Goal: Transaction & Acquisition: Purchase product/service

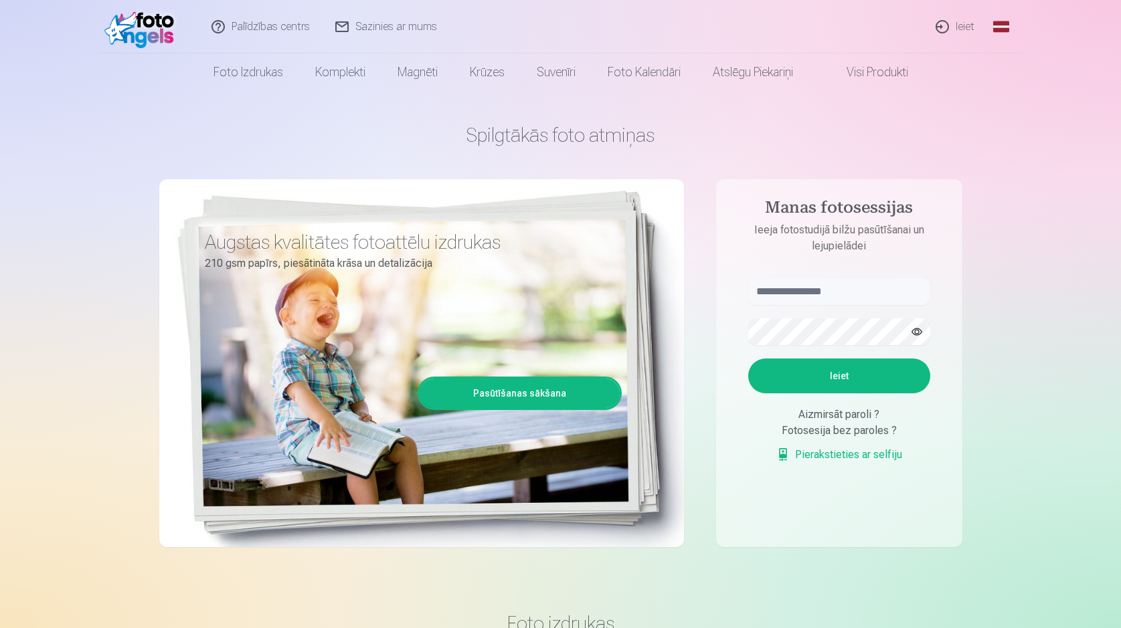
click at [962, 27] on link "Ieiet" at bounding box center [955, 27] width 64 height 54
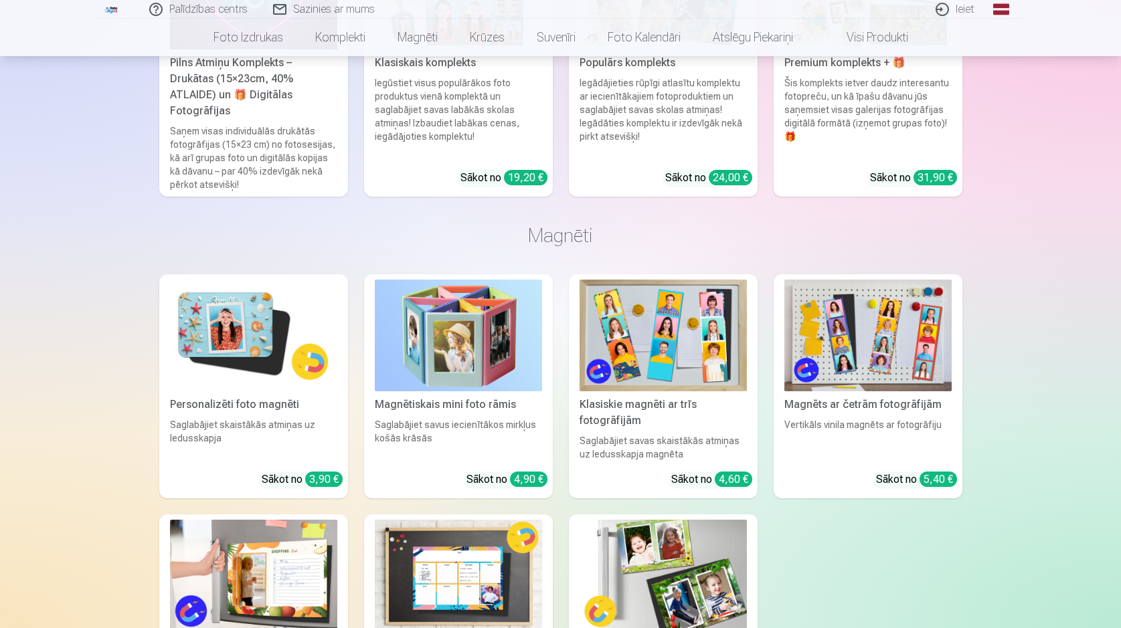
scroll to position [1673, 0]
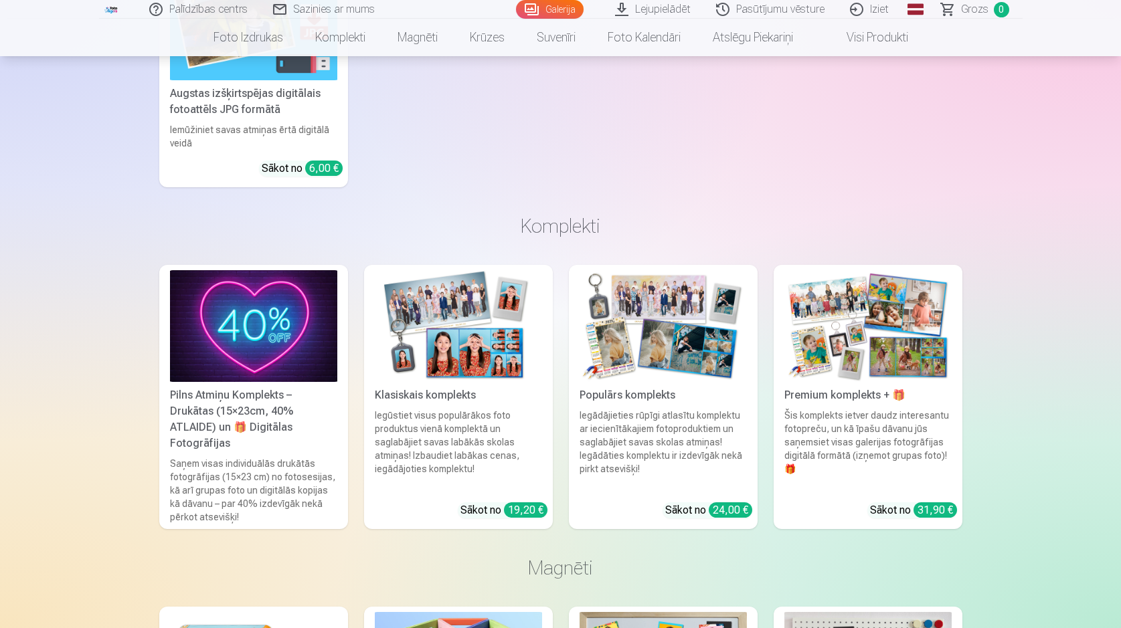
scroll to position [6824, 0]
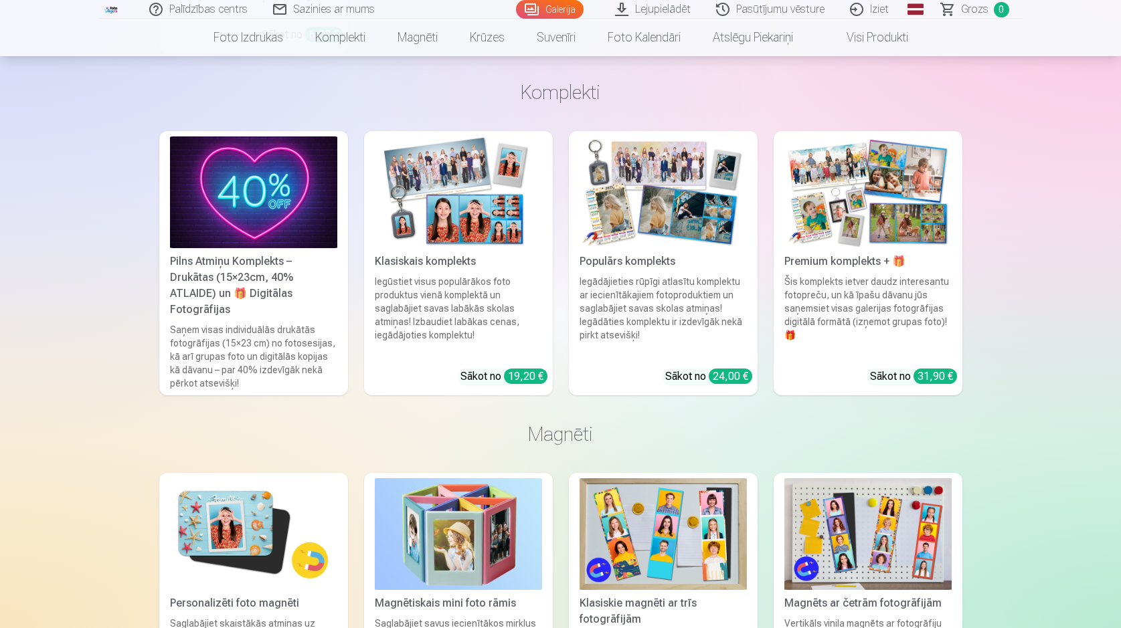
click at [474, 313] on div "Iegūstiet visus populārākos foto produktus vienā komplektā un saglabājiet savas…" at bounding box center [458, 316] width 178 height 83
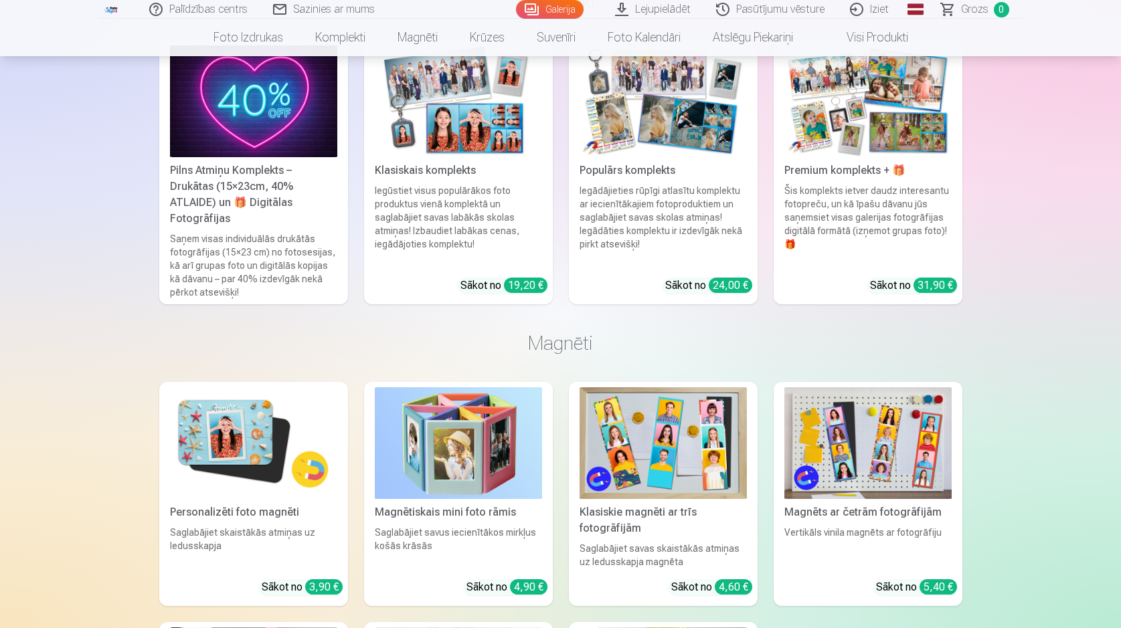
scroll to position [6725, 0]
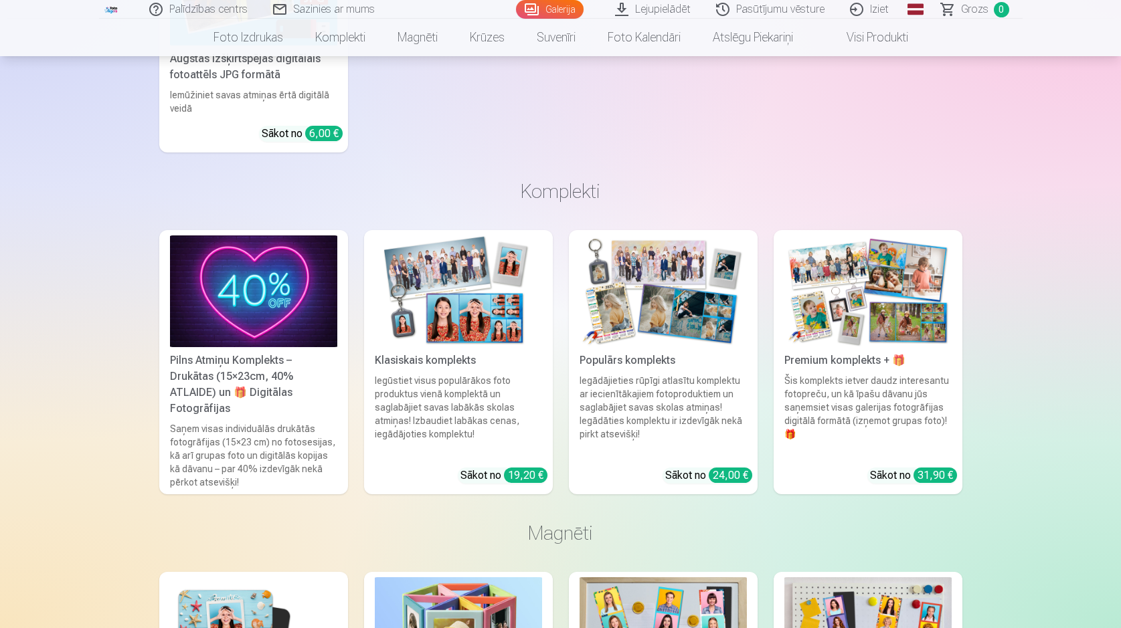
click at [692, 320] on img at bounding box center [662, 292] width 167 height 112
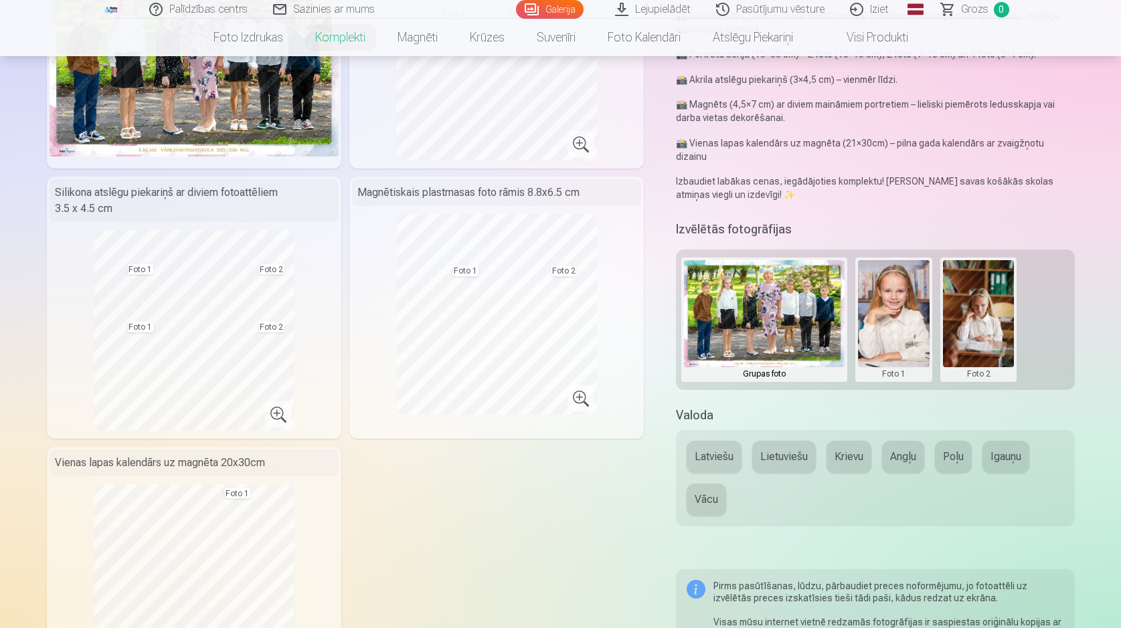
scroll to position [401, 0]
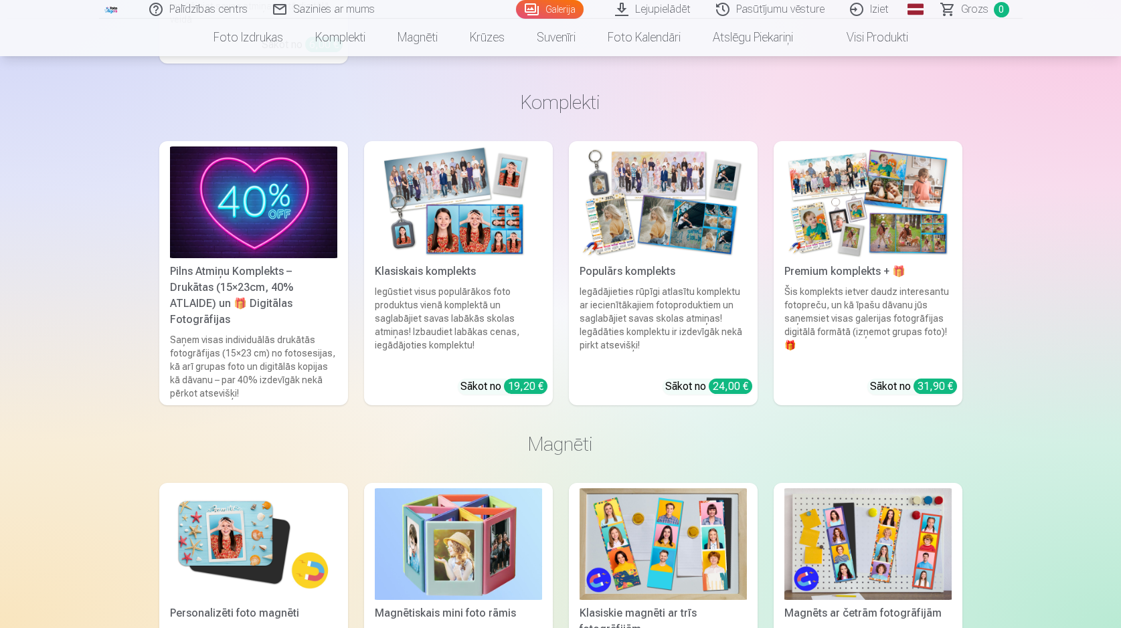
scroll to position [6658, 0]
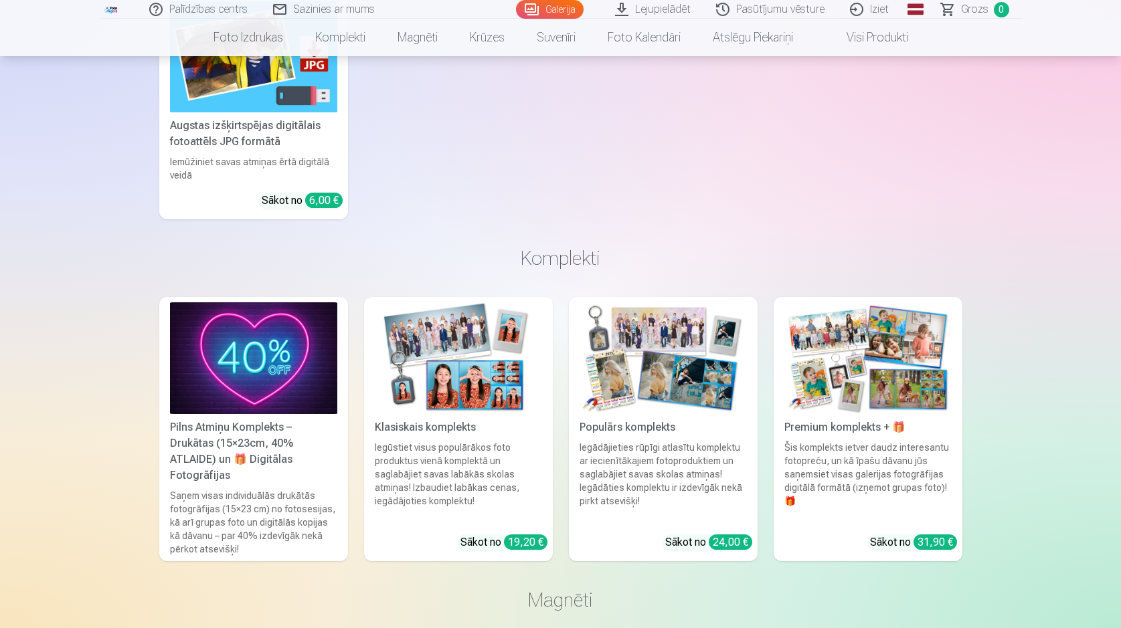
click at [878, 407] on img at bounding box center [867, 358] width 167 height 112
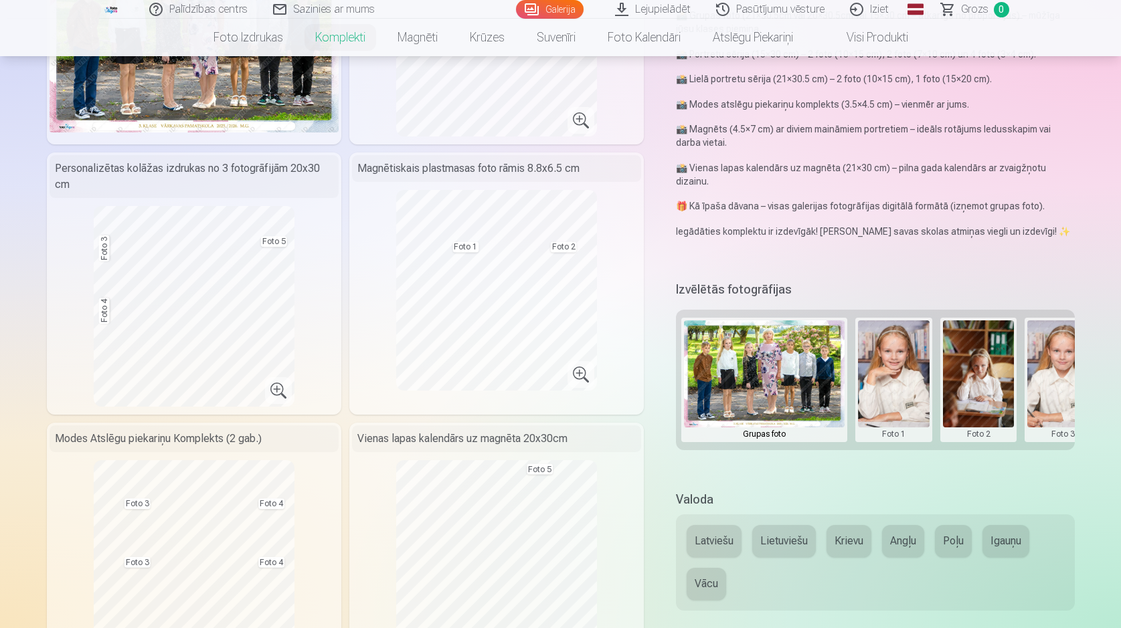
scroll to position [201, 0]
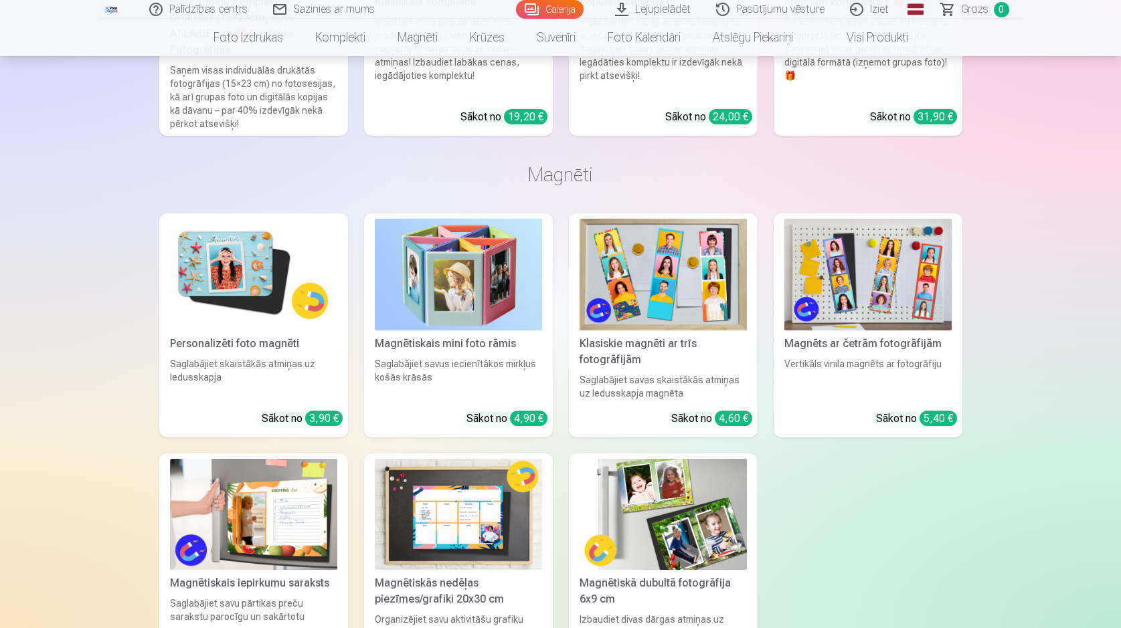
scroll to position [6625, 0]
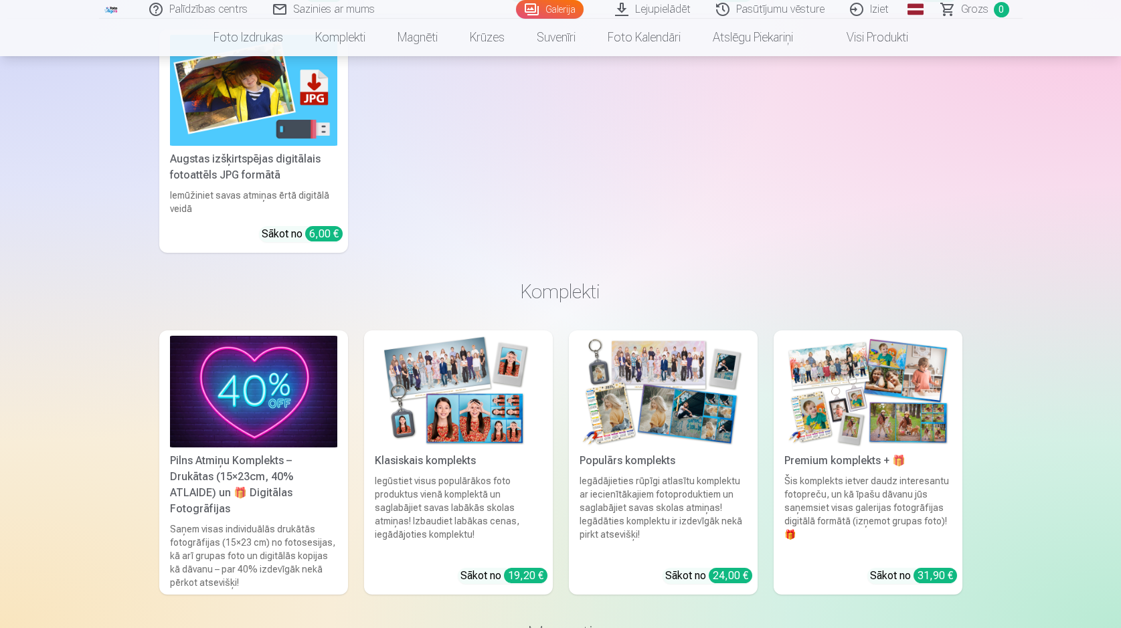
click at [644, 529] on div "Iegādājieties rūpīgi atlasītu komplektu ar iecienītākajiem fotoproduktiem un sa…" at bounding box center [663, 515] width 178 height 83
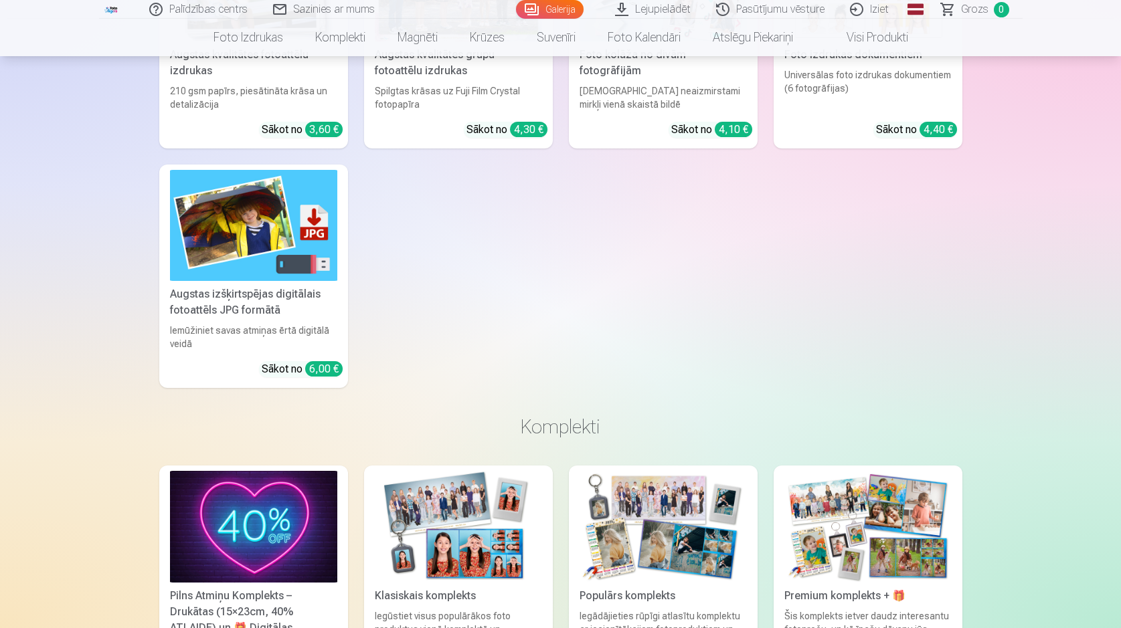
scroll to position [6624, 0]
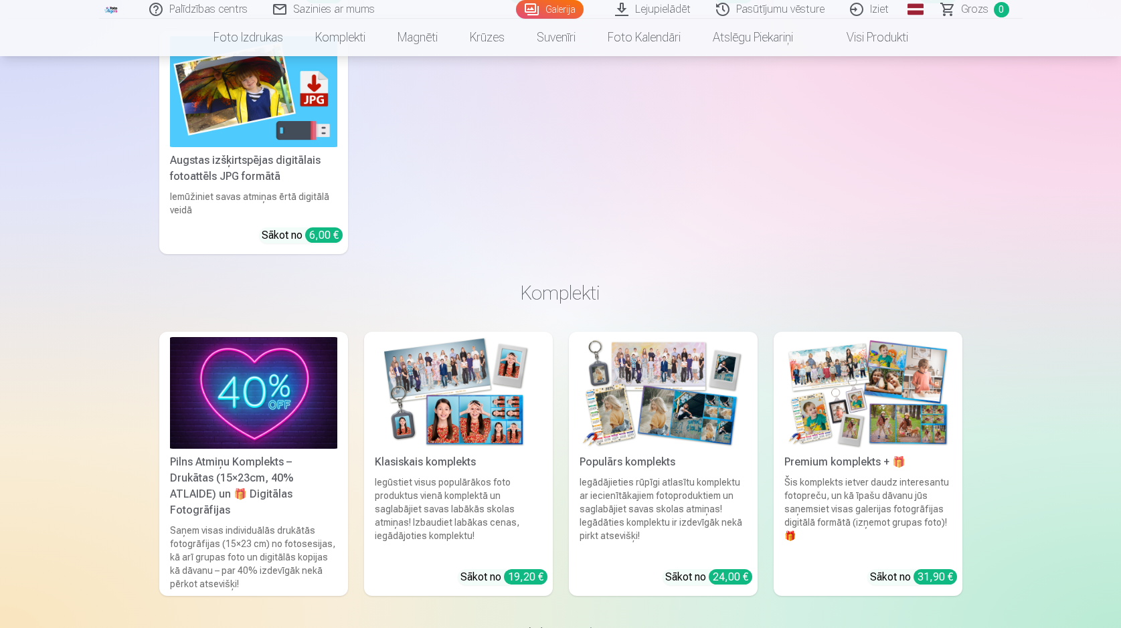
click at [878, 469] on div "Premium komplekts + 🎁" at bounding box center [868, 462] width 178 height 16
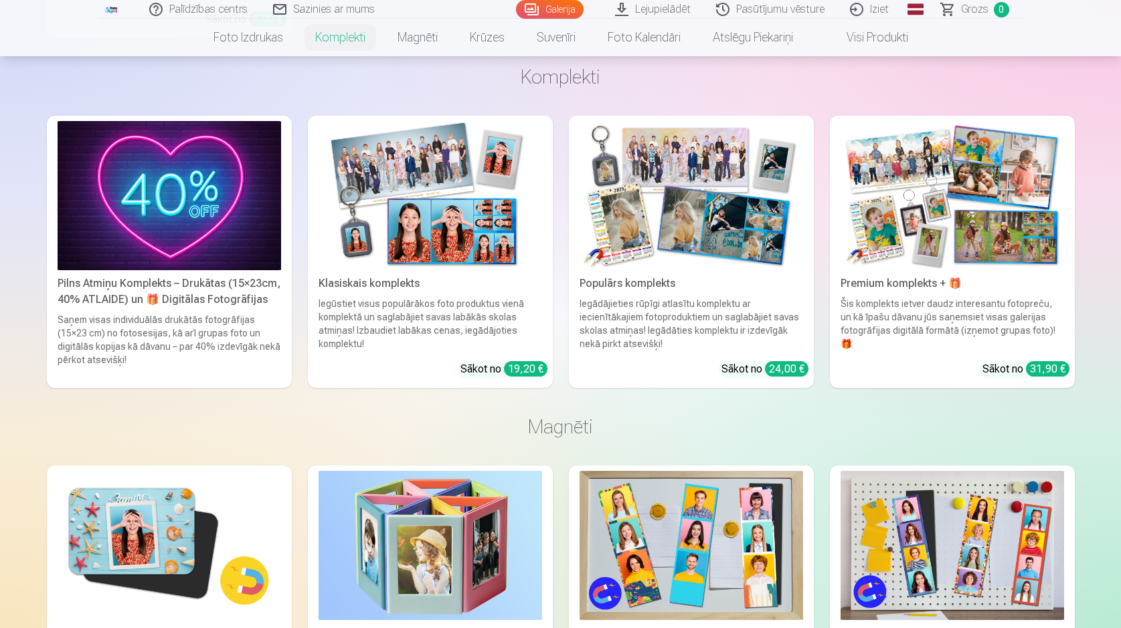
scroll to position [1740, 0]
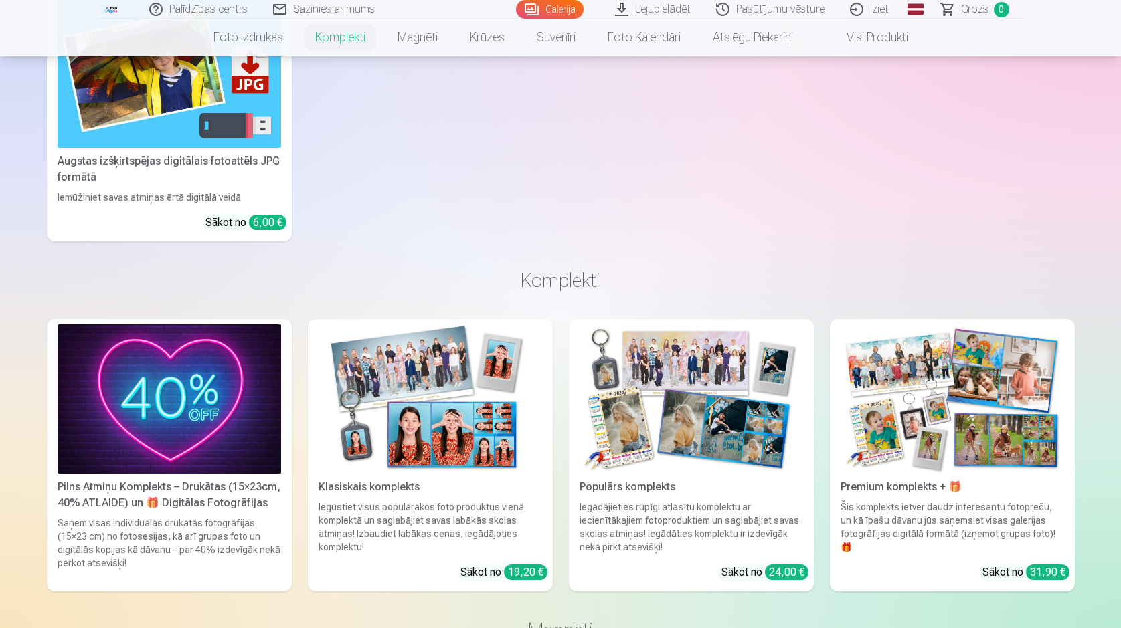
click at [417, 470] on img at bounding box center [429, 398] width 223 height 149
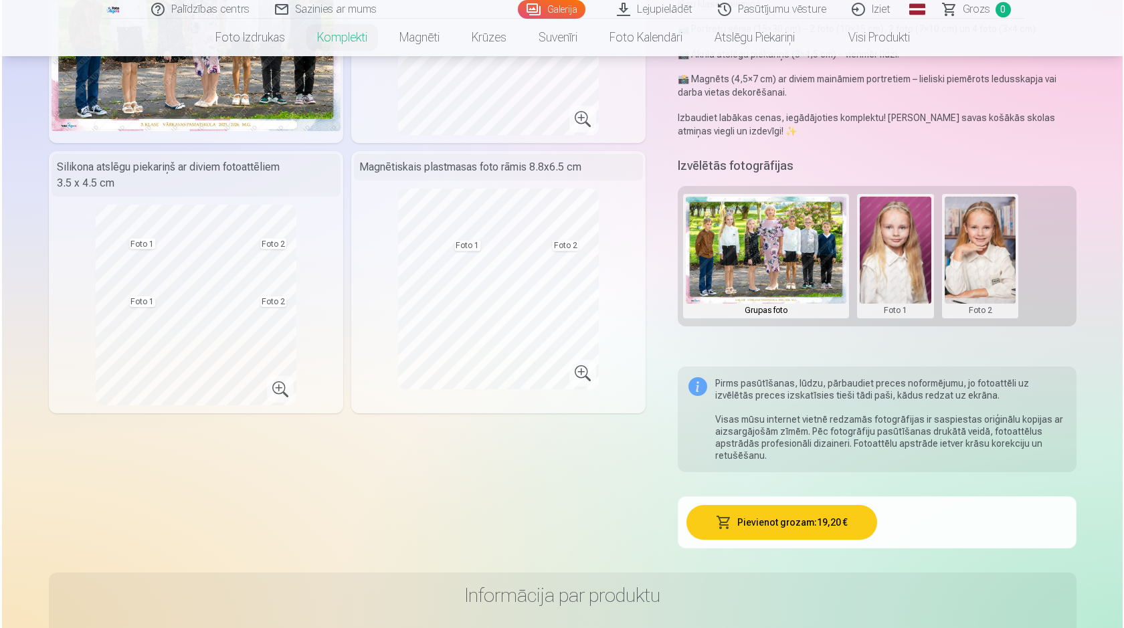
scroll to position [268, 0]
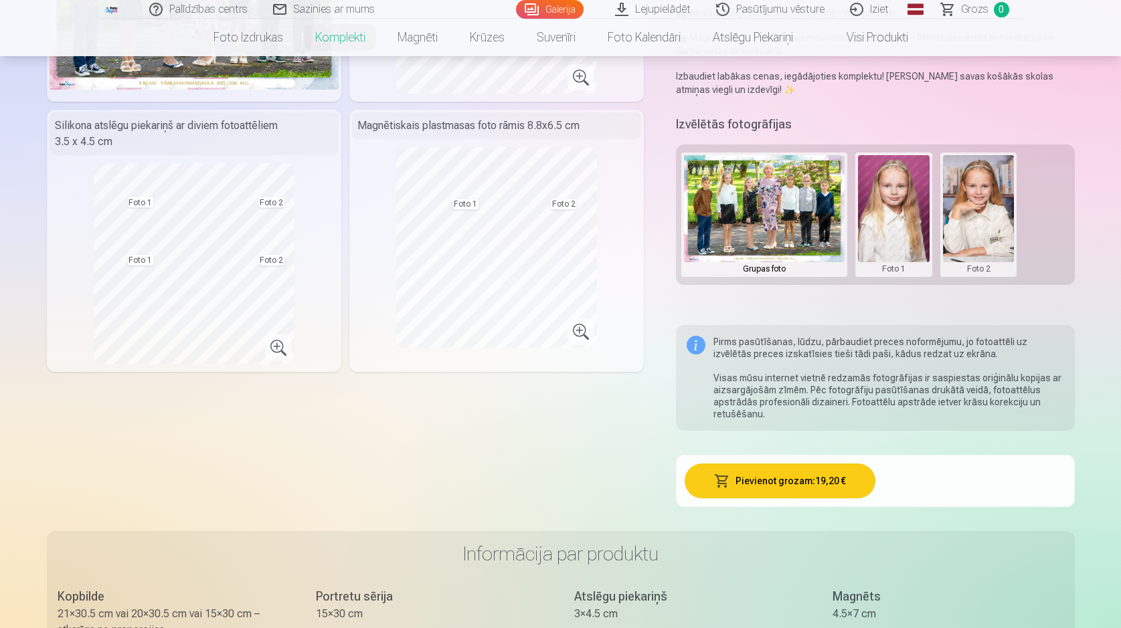
click at [777, 488] on button "Pievienot grozam : 19,20 €" at bounding box center [779, 481] width 191 height 35
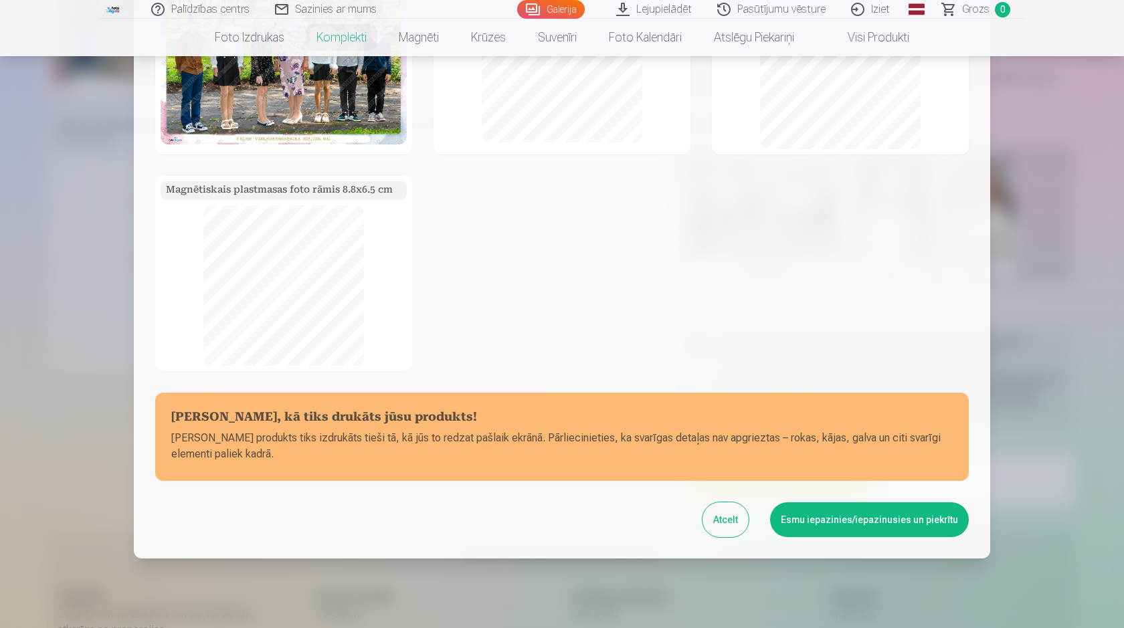
scroll to position [118, 0]
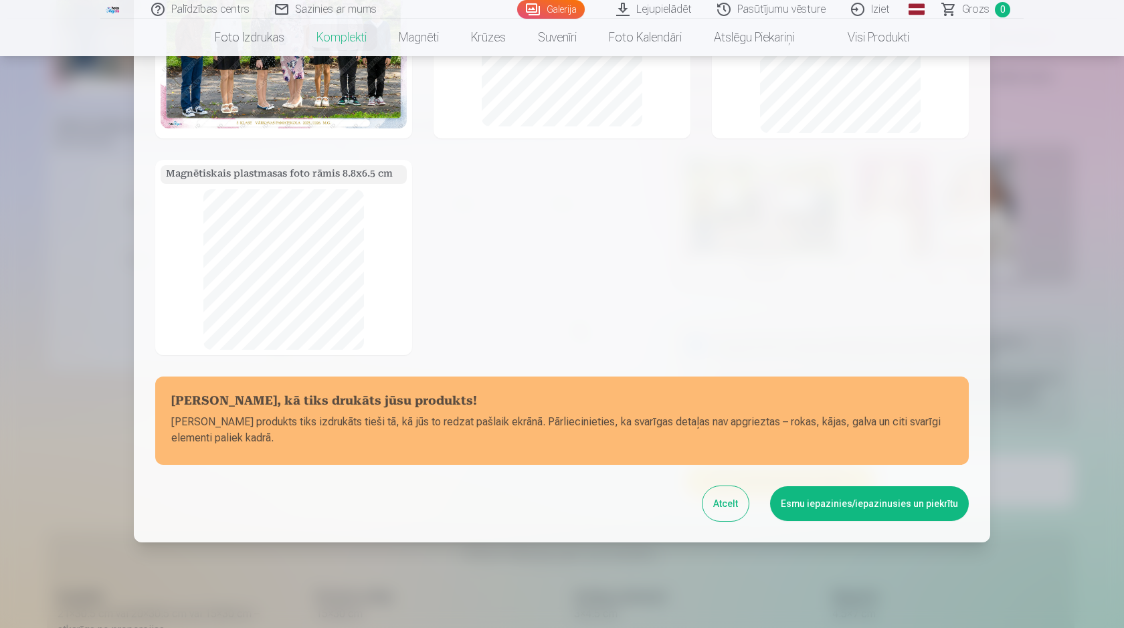
click at [781, 500] on button "Esmu iepazinies/iepazinusies un piekrītu" at bounding box center [869, 503] width 199 height 35
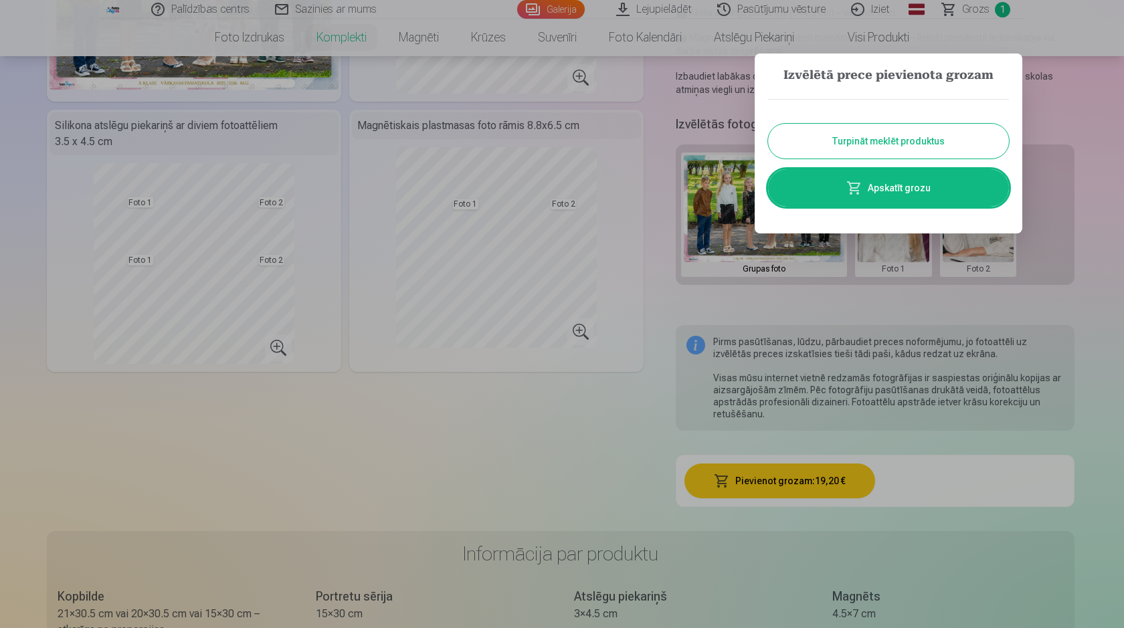
click at [969, 181] on link "Apskatīt grozu" at bounding box center [888, 187] width 241 height 37
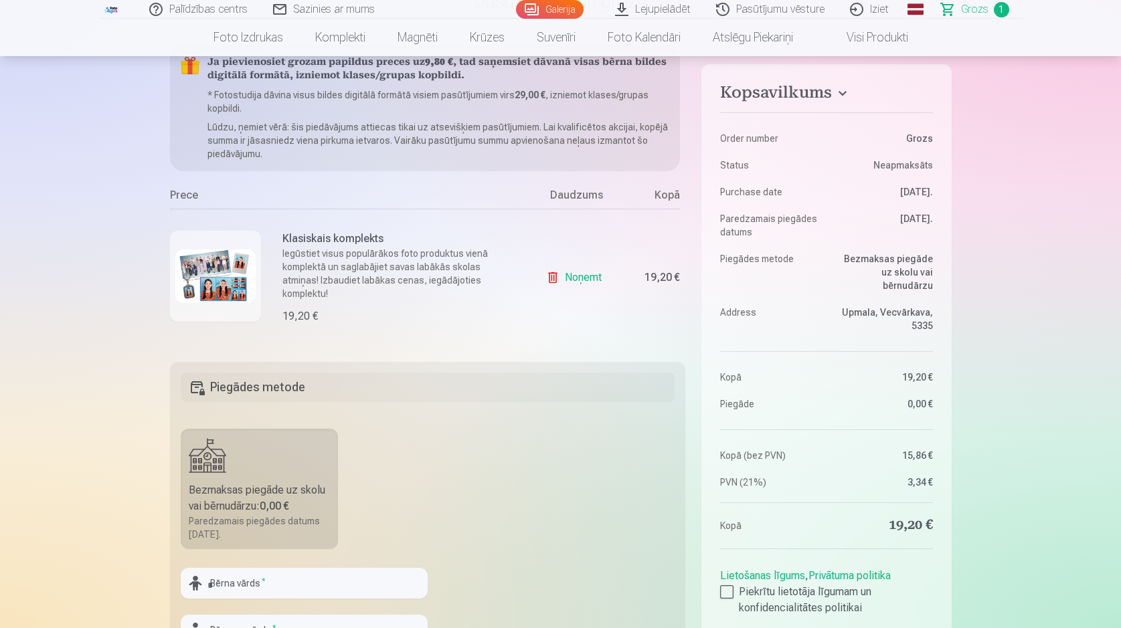
scroll to position [201, 0]
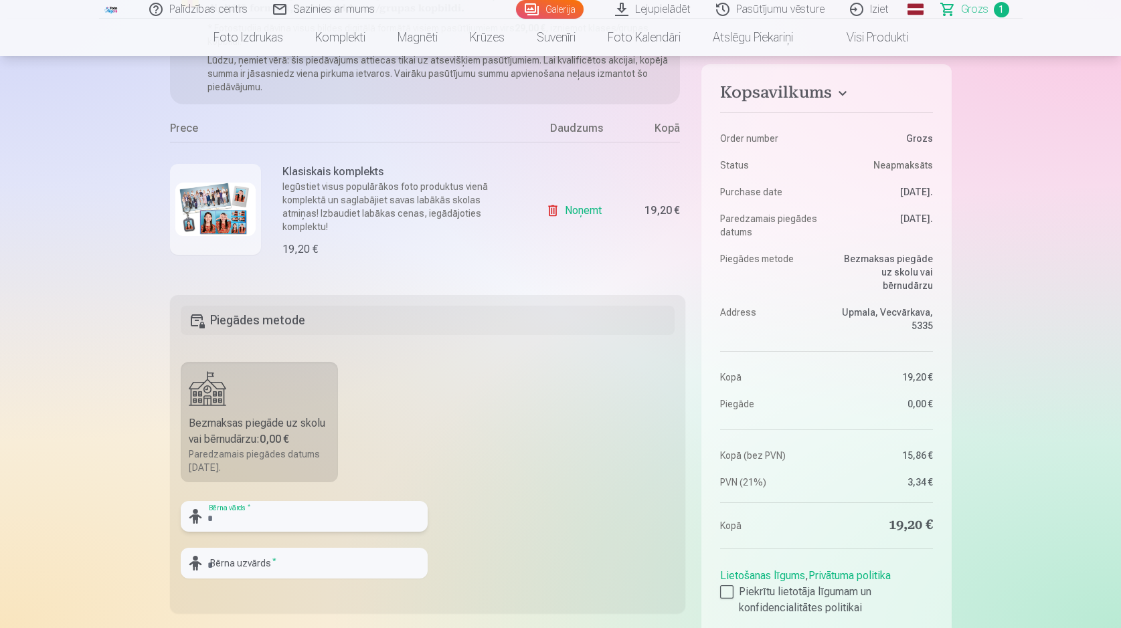
click at [240, 523] on input "text" at bounding box center [304, 516] width 247 height 31
type input "*********"
click at [297, 577] on input "text" at bounding box center [304, 563] width 247 height 31
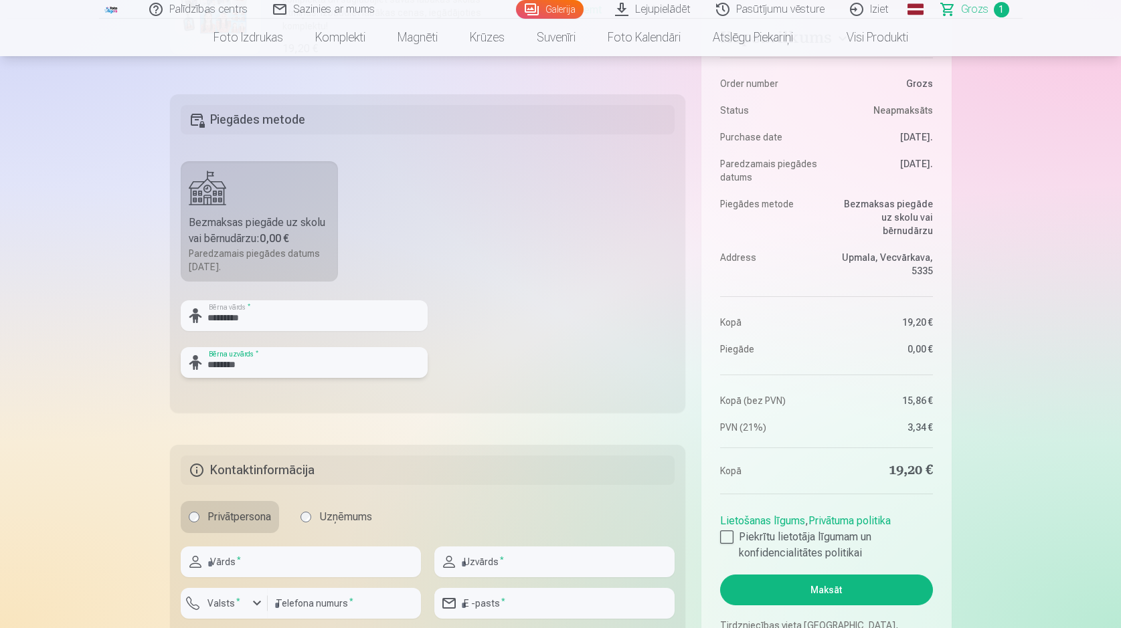
scroll to position [468, 0]
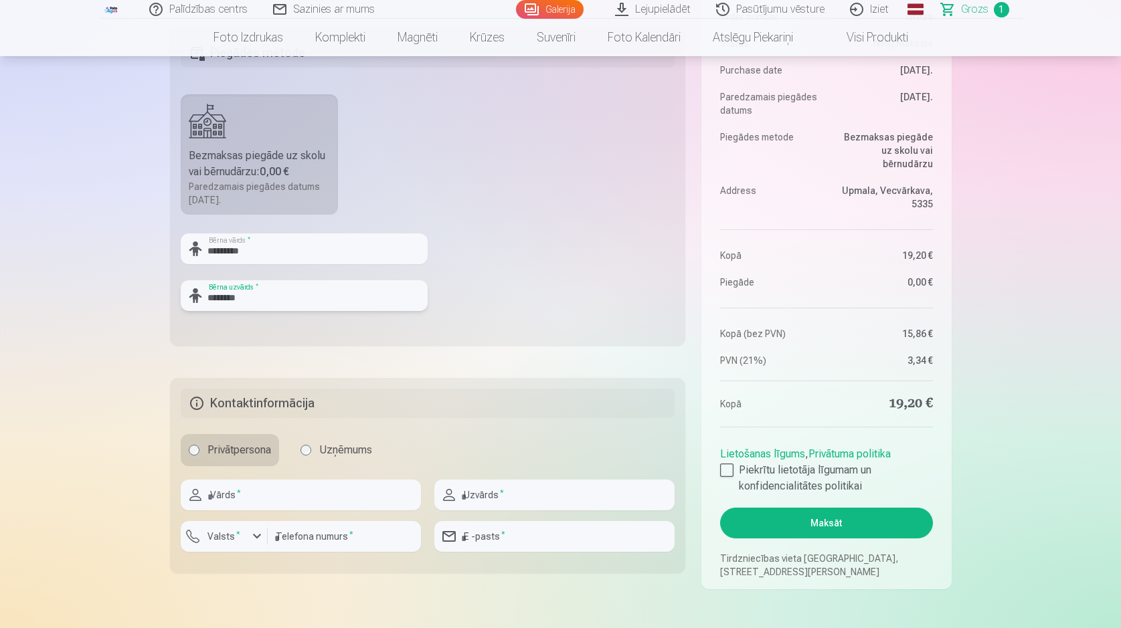
type input "********"
click at [240, 498] on input "text" at bounding box center [301, 495] width 240 height 31
type input "******"
click at [251, 539] on div "button" at bounding box center [257, 537] width 16 height 16
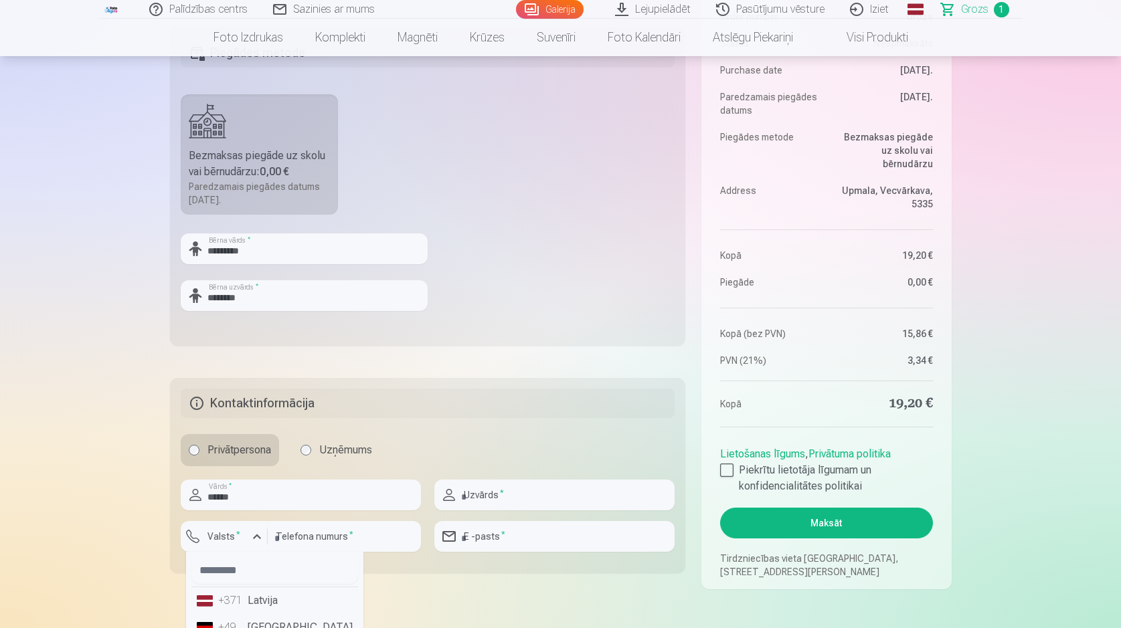
drag, startPoint x: 259, startPoint y: 602, endPoint x: 291, endPoint y: 585, distance: 36.2
click at [260, 602] on li "+371 Latvija" at bounding box center [274, 600] width 167 height 27
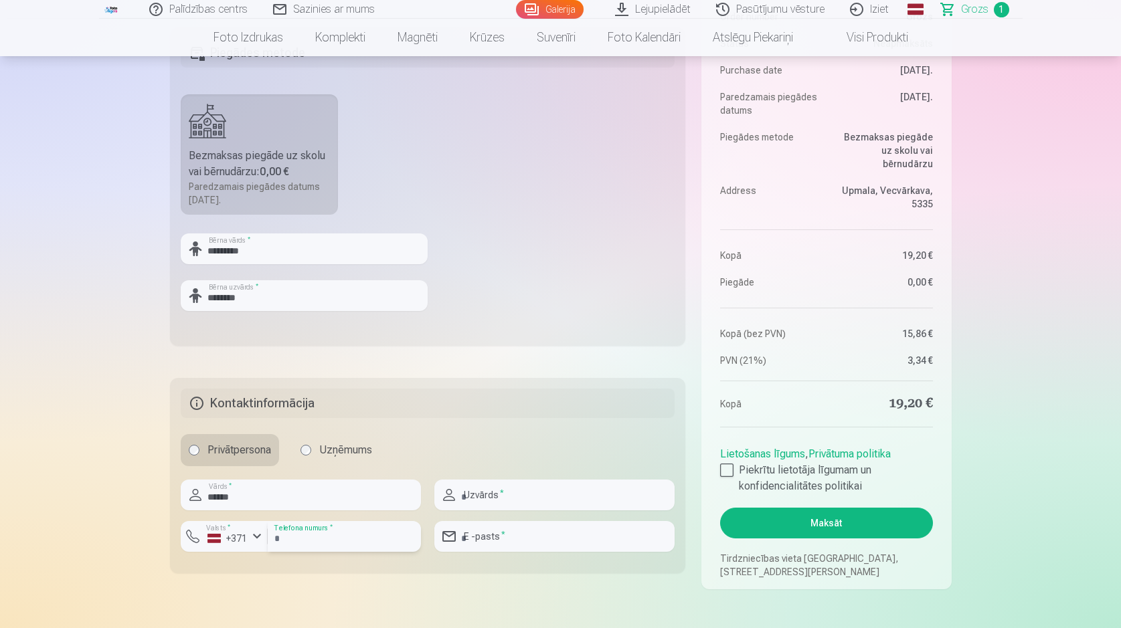
click at [348, 545] on input "number" at bounding box center [344, 536] width 153 height 31
type input "********"
click at [510, 494] on input "text" at bounding box center [554, 495] width 240 height 31
type input "********"
click at [508, 547] on input "email" at bounding box center [554, 536] width 240 height 31
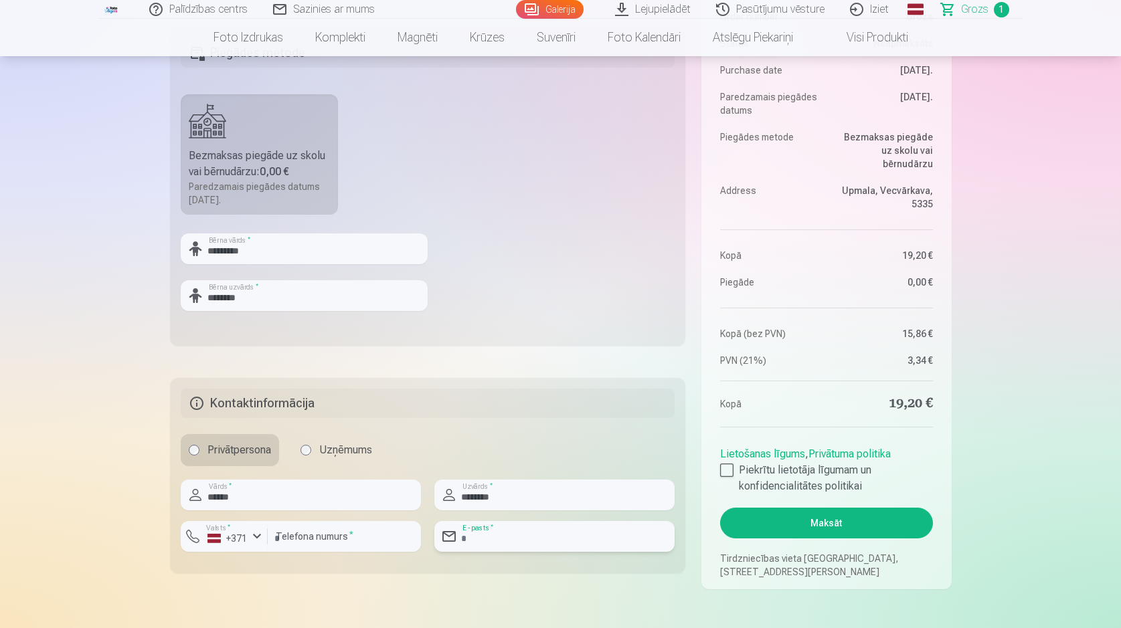
type input "**********"
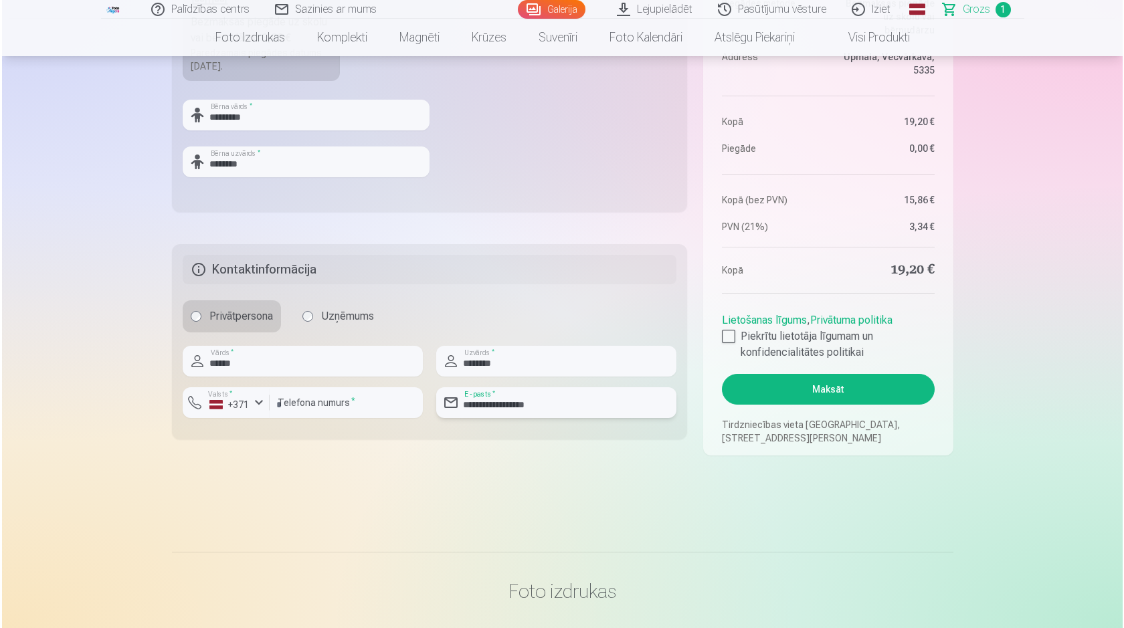
scroll to position [535, 0]
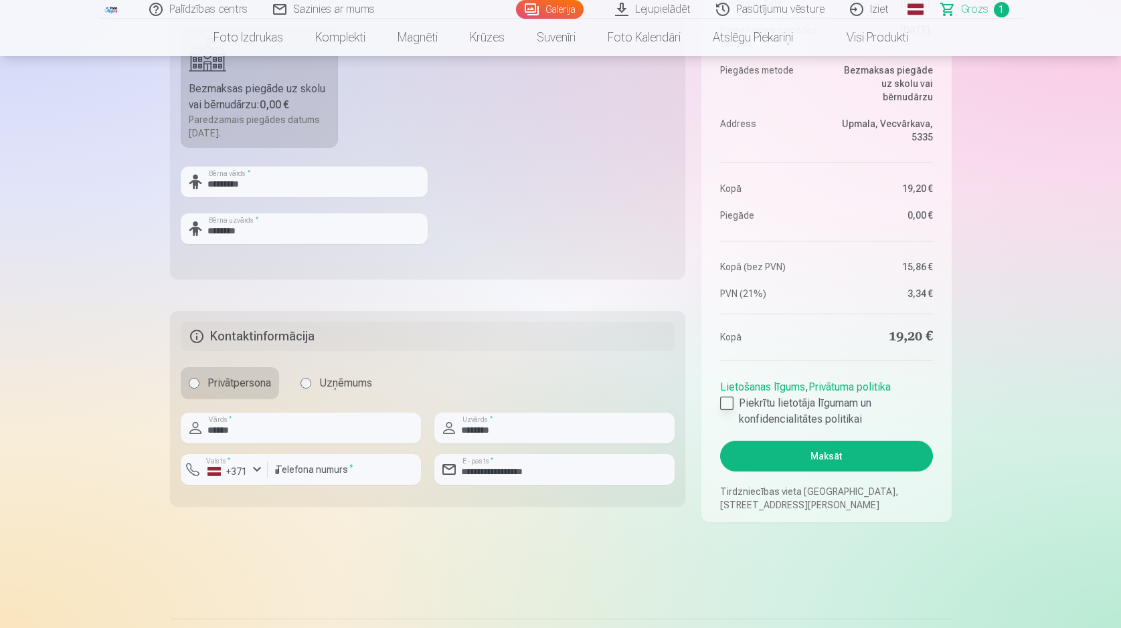
click at [730, 407] on div at bounding box center [726, 403] width 13 height 13
click at [783, 458] on button "Maksāt" at bounding box center [826, 456] width 212 height 31
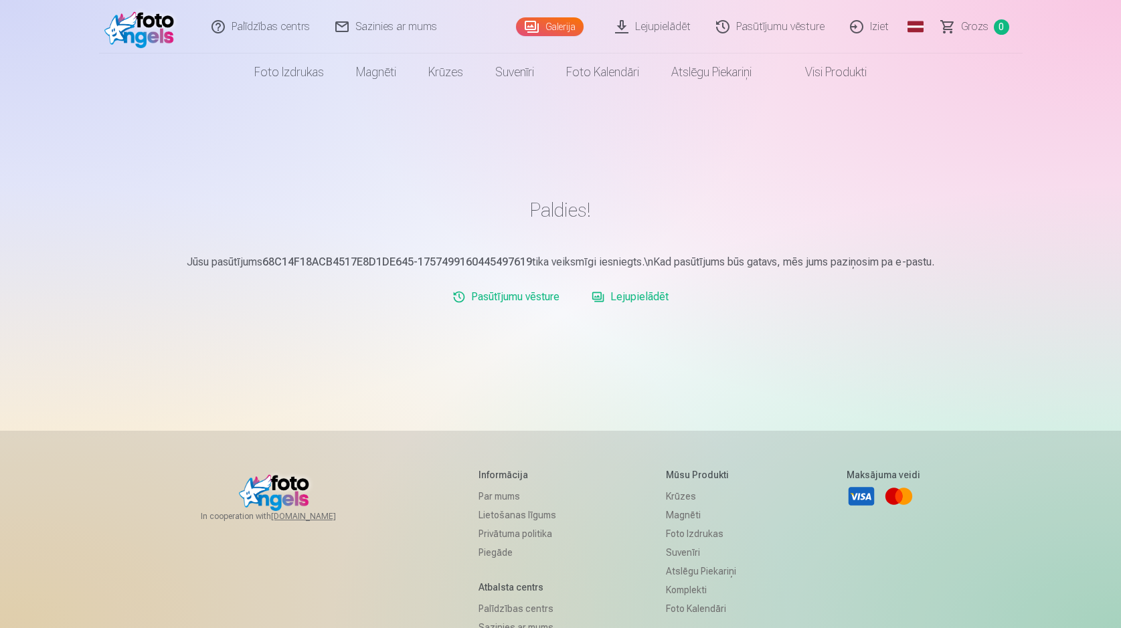
click at [877, 29] on link "Iziet" at bounding box center [870, 27] width 64 height 54
